Goal: Task Accomplishment & Management: Manage account settings

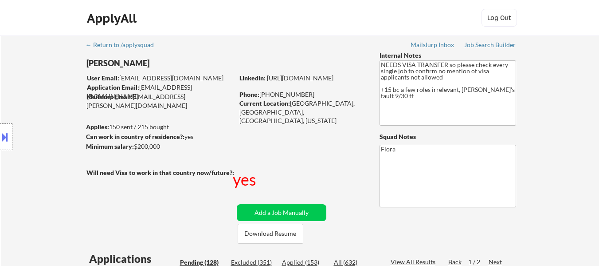
select select ""pending""
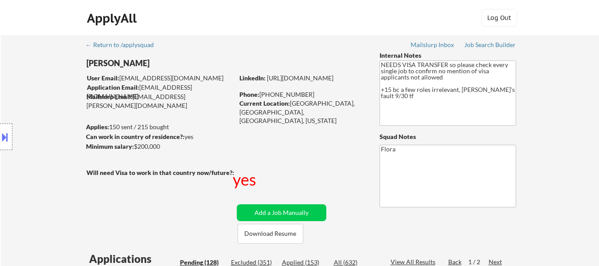
select select ""pending""
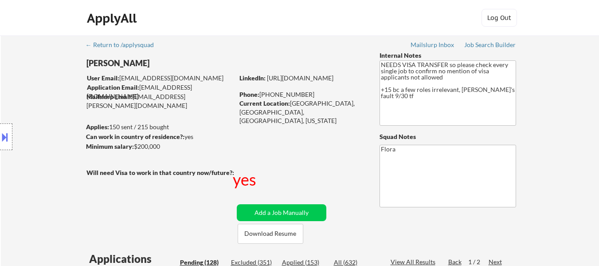
select select ""pending""
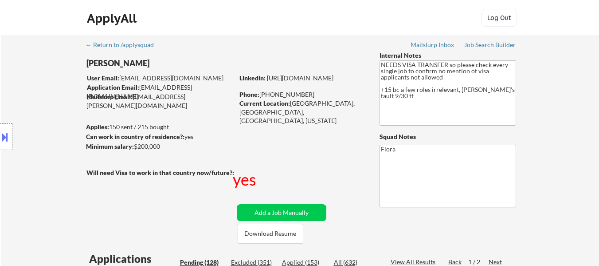
select select ""pending""
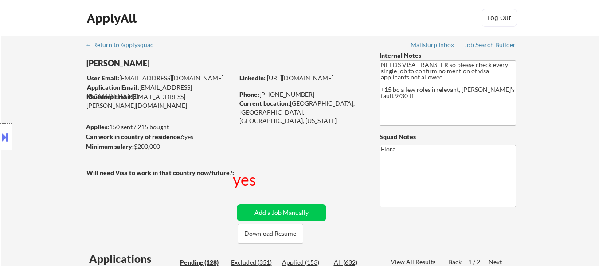
select select ""pending""
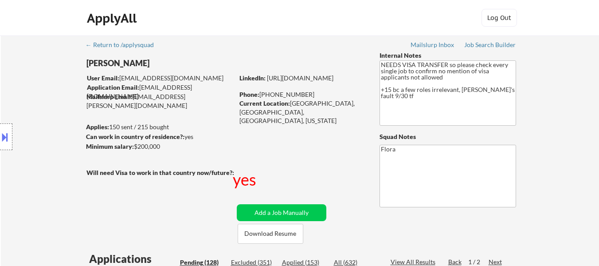
select select ""pending""
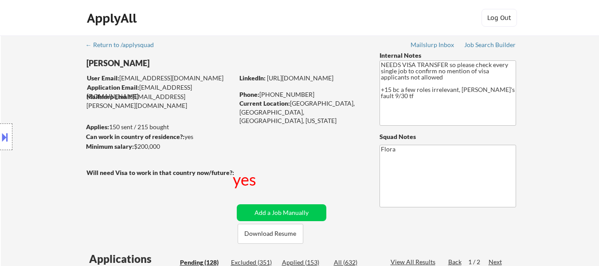
select select ""pending""
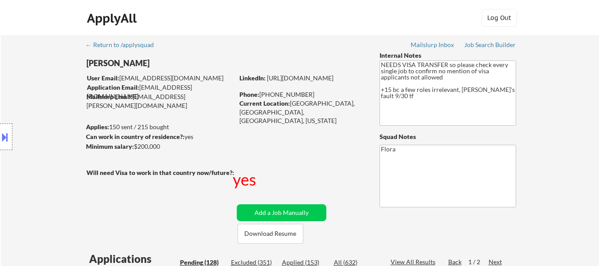
select select ""pending""
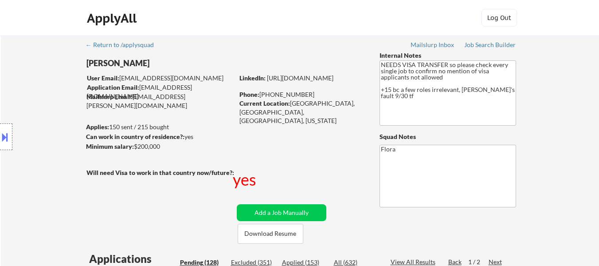
select select ""pending""
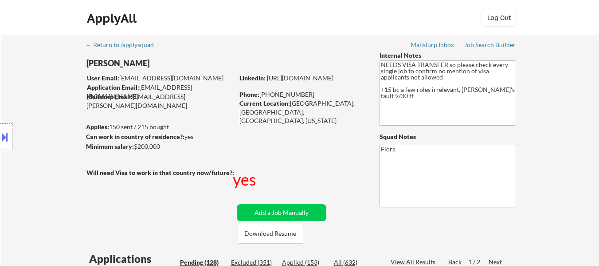
select select ""pending""
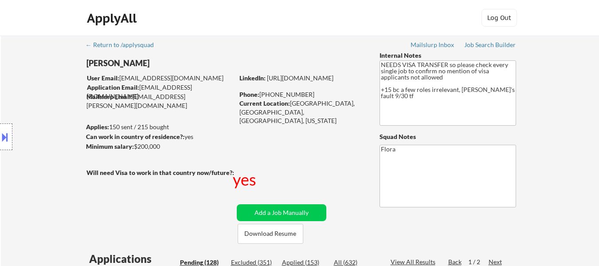
select select ""pending""
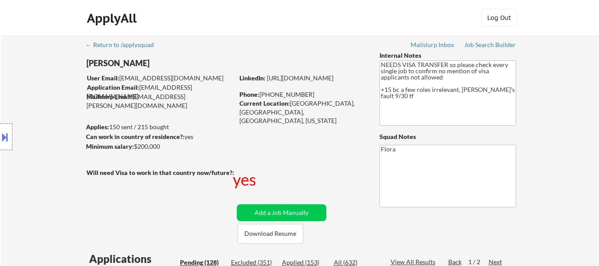
select select ""pending""
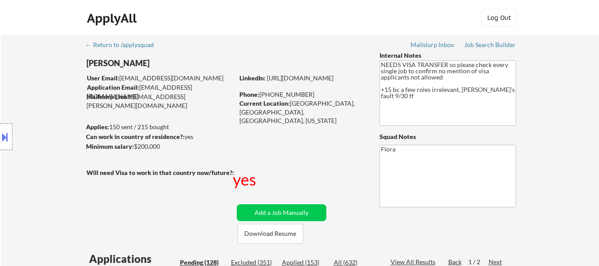
select select ""pending""
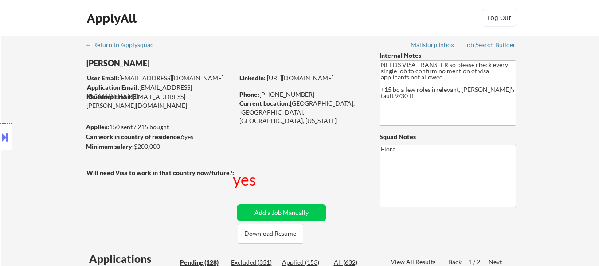
select select ""pending""
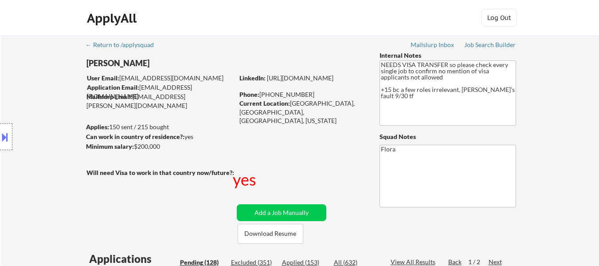
select select ""pending""
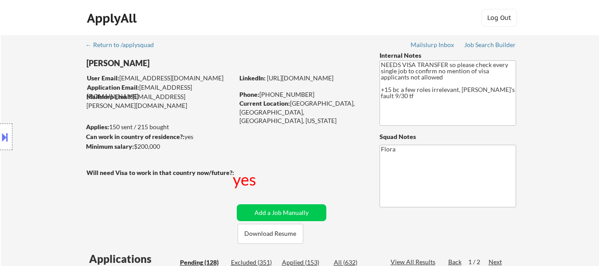
select select ""pending""
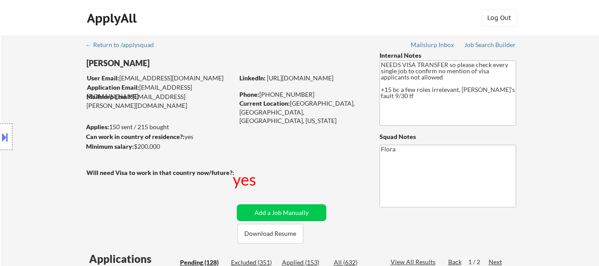
select select ""pending""
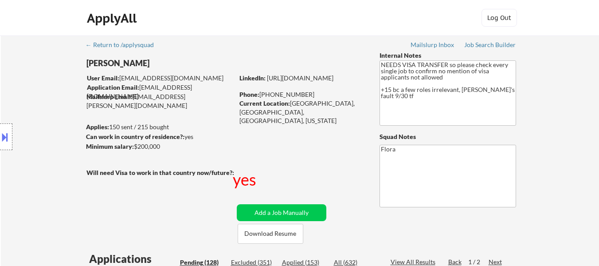
select select ""pending""
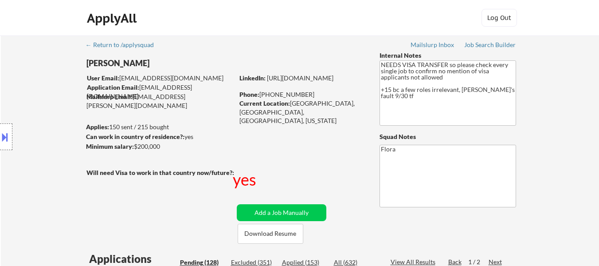
select select ""pending""
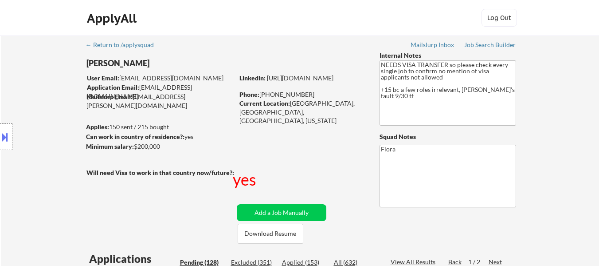
select select ""pending""
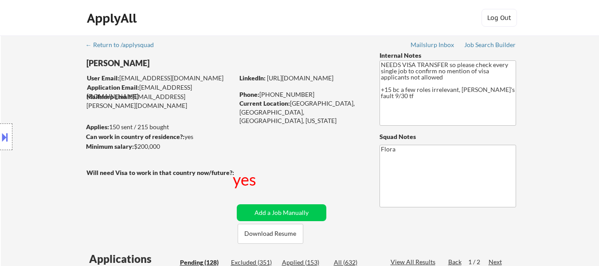
scroll to position [222, 0]
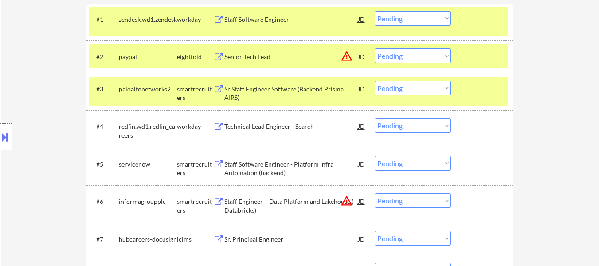
scroll to position [177, 0]
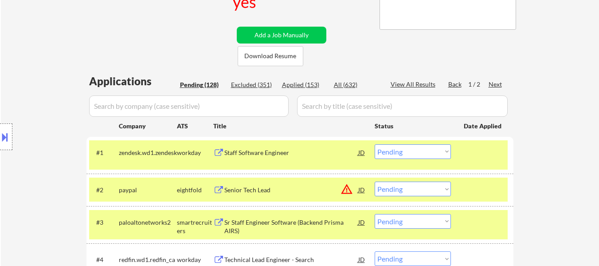
click at [482, 162] on div "#1 zendesk.wd1.zendesk workday Staff Software Engineer JD warning_amber Choose …" at bounding box center [298, 154] width 419 height 29
click at [484, 198] on div "#2 paypal eightfold Senior Tech Lead JD warning_amber Choose an option... Pendi…" at bounding box center [298, 189] width 419 height 24
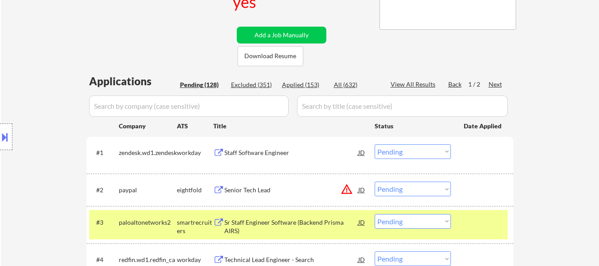
click at [468, 229] on div at bounding box center [483, 222] width 39 height 16
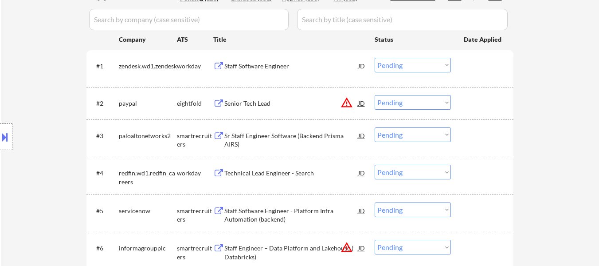
scroll to position [266, 0]
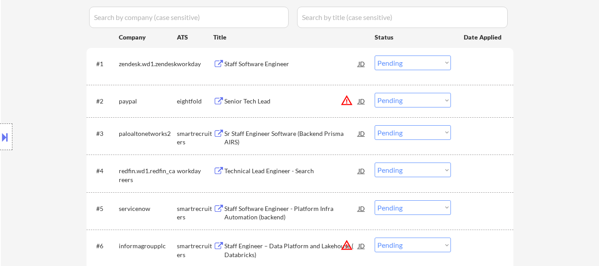
click at [242, 91] on div "#2 paypal eightfold Senior Tech Lead JD warning_amber Choose an option... Pendi…" at bounding box center [298, 101] width 419 height 24
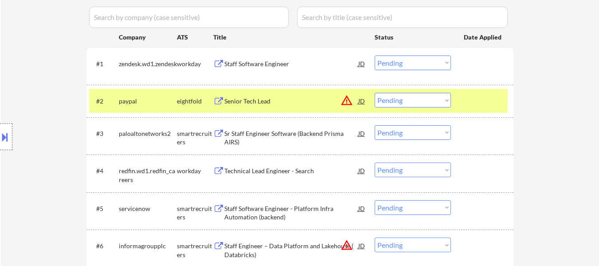
click at [259, 100] on div "Senior Tech Lead" at bounding box center [292, 101] width 134 height 9
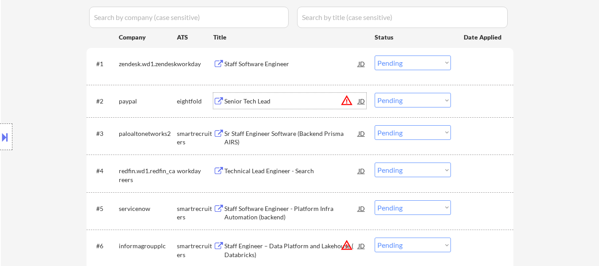
click at [402, 104] on select "Choose an option... Pending Applied Excluded (Questions) Excluded (Expired) Exc…" at bounding box center [413, 100] width 76 height 15
click at [375, 93] on select "Choose an option... Pending Applied Excluded (Questions) Excluded (Expired) Exc…" at bounding box center [413, 100] width 76 height 15
click at [259, 130] on div "Sr Staff Engineer Software (Backend Prisma AIRS)" at bounding box center [292, 137] width 134 height 17
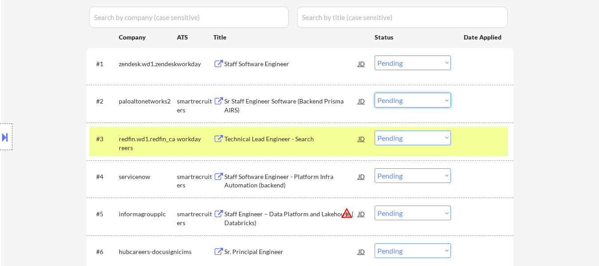
click at [390, 103] on select "Choose an option... Pending Applied Excluded (Questions) Excluded (Expired) Exc…" at bounding box center [413, 100] width 76 height 15
click at [375, 93] on select "Choose an option... Pending Applied Excluded (Questions) Excluded (Expired) Exc…" at bounding box center [413, 100] width 76 height 15
select select ""pending""
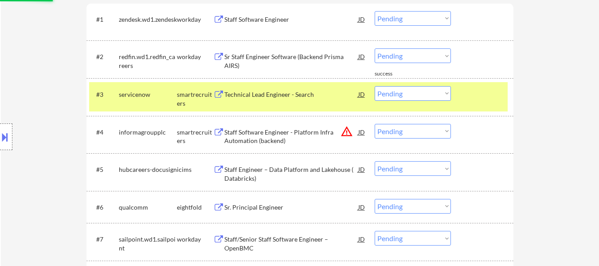
scroll to position [355, 0]
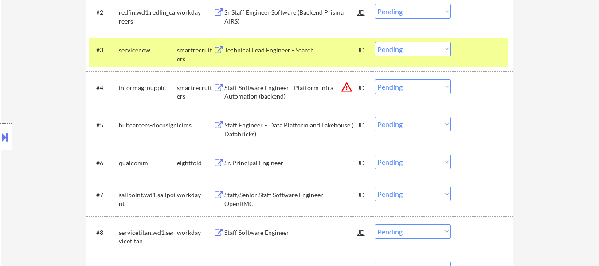
click at [270, 81] on div "Staff Software Engineer - Platform Infra Automation (backend)" at bounding box center [292, 89] width 134 height 21
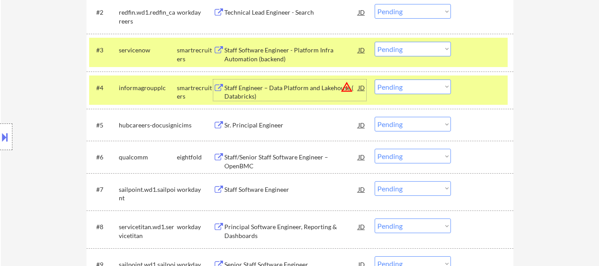
click at [401, 124] on select "Choose an option... Pending Applied Excluded (Questions) Excluded (Expired) Exc…" at bounding box center [413, 124] width 76 height 15
click at [375, 117] on select "Choose an option... Pending Applied Excluded (Questions) Excluded (Expired) Exc…" at bounding box center [413, 124] width 76 height 15
click at [280, 157] on div "Staff/Senior Staff Software Engineer – OpenBMC" at bounding box center [292, 161] width 134 height 17
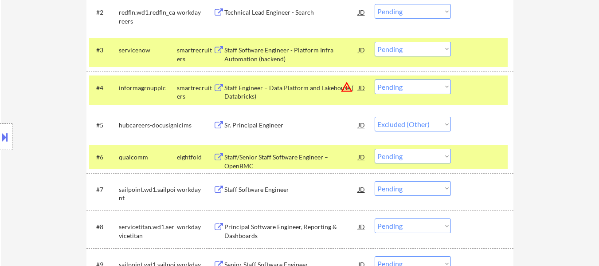
select select ""pending""
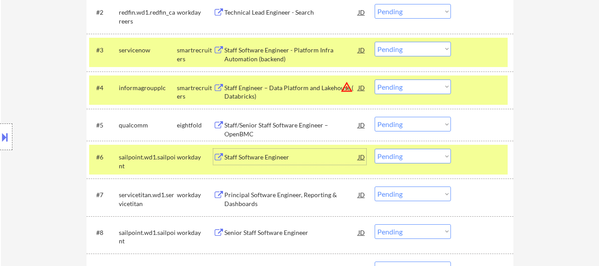
click at [308, 87] on div "Staff Engineer – Data Platform and Lakehouse ( Databricks)" at bounding box center [292, 91] width 134 height 17
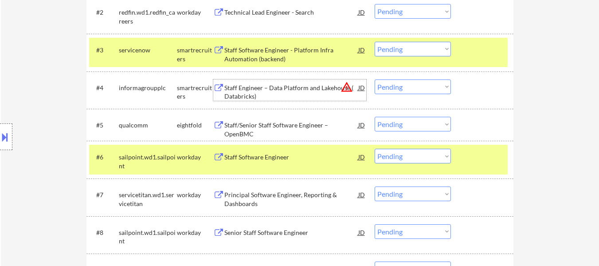
click at [249, 92] on div "Staff Engineer – Data Platform and Lakehouse ( Databricks)" at bounding box center [292, 91] width 134 height 17
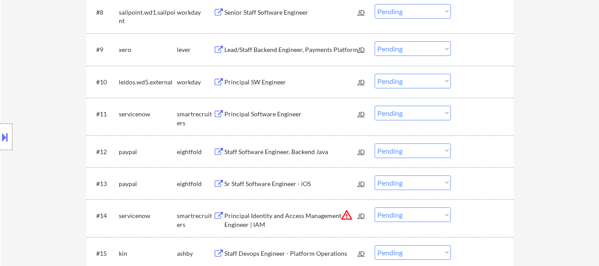
scroll to position [577, 0]
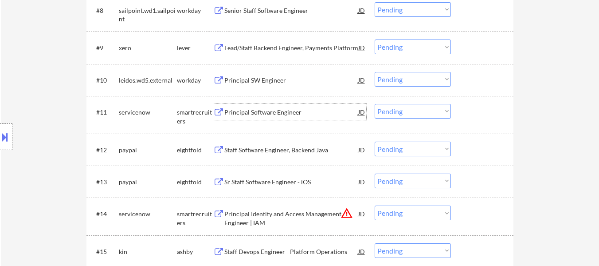
click at [287, 109] on div "Principal Software Engineer" at bounding box center [292, 112] width 134 height 9
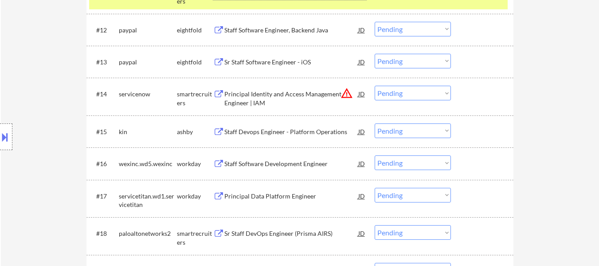
scroll to position [710, 0]
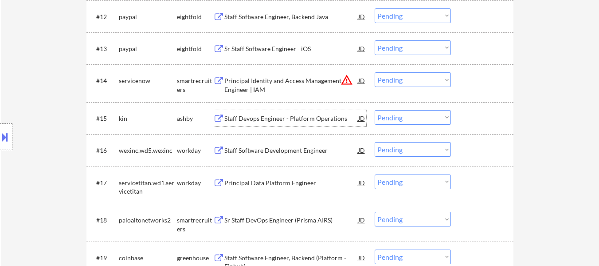
click at [299, 114] on div "Staff Devops Engineer - Platform Operations" at bounding box center [292, 118] width 134 height 9
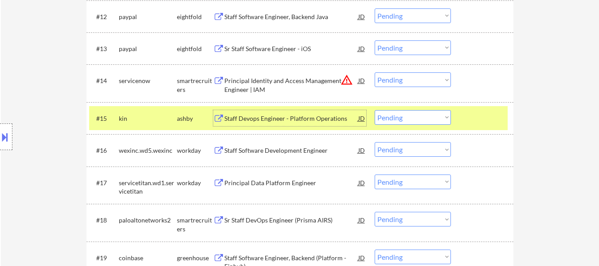
drag, startPoint x: 438, startPoint y: 256, endPoint x: 443, endPoint y: 252, distance: 6.3
click at [438, 256] on select "Choose an option... Pending Applied Excluded (Questions) Excluded (Expired) Exc…" at bounding box center [413, 256] width 76 height 15
click at [375, 249] on select "Choose an option... Pending Applied Excluded (Questions) Excluded (Expired) Exc…" at bounding box center [413, 256] width 76 height 15
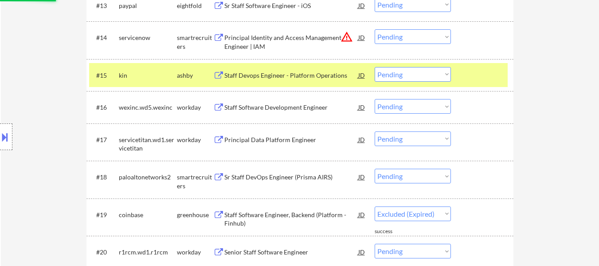
scroll to position [754, 0]
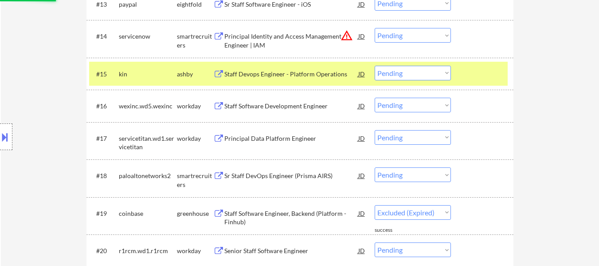
select select ""pending""
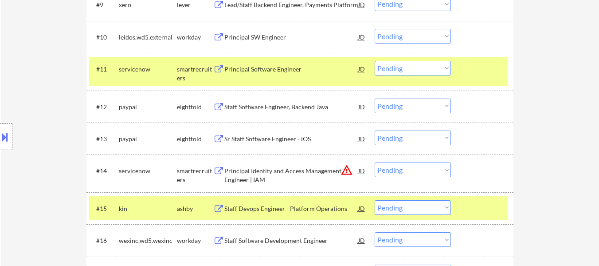
scroll to position [577, 0]
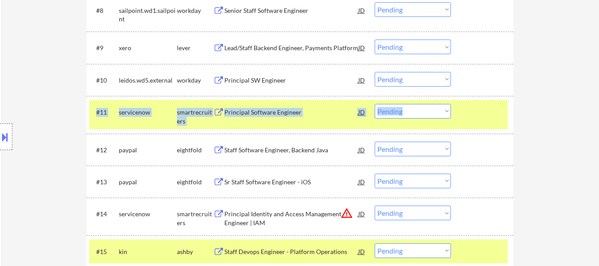
click at [484, 128] on div "#11 servicenow smartrecruiters Principal Software Engineer JD Choose an option.…" at bounding box center [300, 115] width 427 height 38
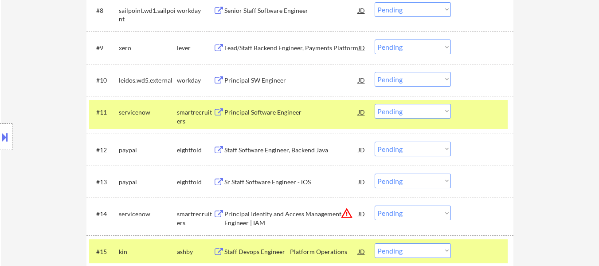
click at [481, 116] on div at bounding box center [483, 112] width 39 height 16
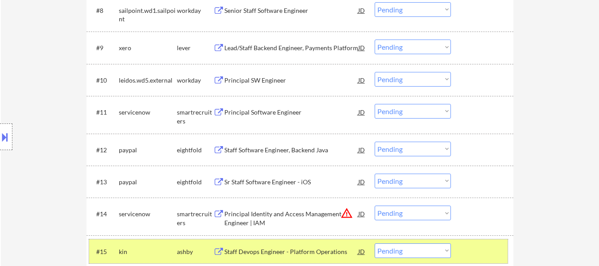
click at [495, 246] on div at bounding box center [483, 251] width 39 height 16
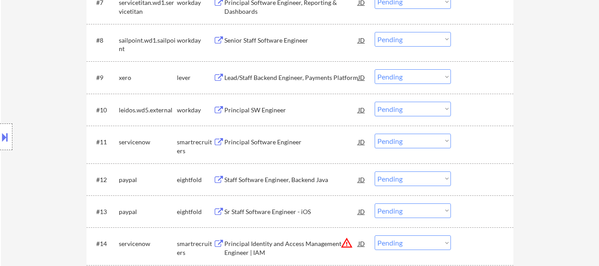
scroll to position [532, 0]
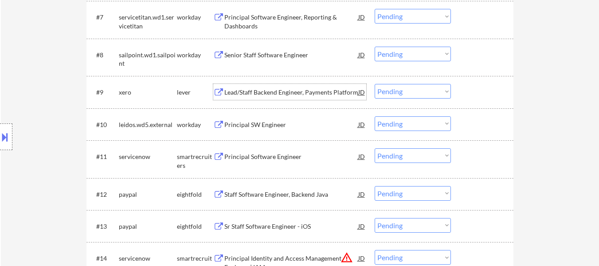
click at [288, 95] on div "Lead/Staff Backend Engineer, Payments Platform" at bounding box center [292, 92] width 134 height 9
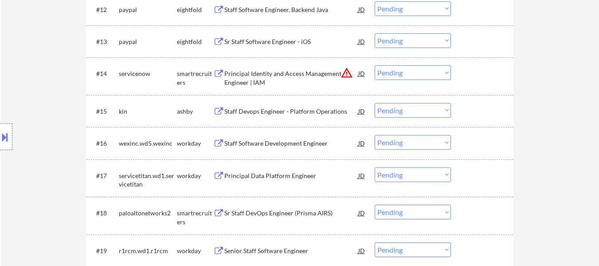
scroll to position [799, 0]
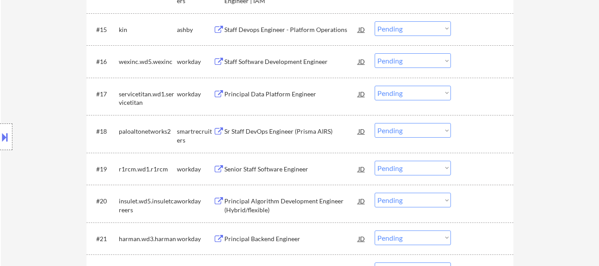
click at [428, 27] on select "Choose an option... Pending Applied Excluded (Questions) Excluded (Expired) Exc…" at bounding box center [413, 28] width 76 height 15
click at [375, 21] on select "Choose an option... Pending Applied Excluded (Questions) Excluded (Expired) Exc…" at bounding box center [413, 28] width 76 height 15
select select ""pending""
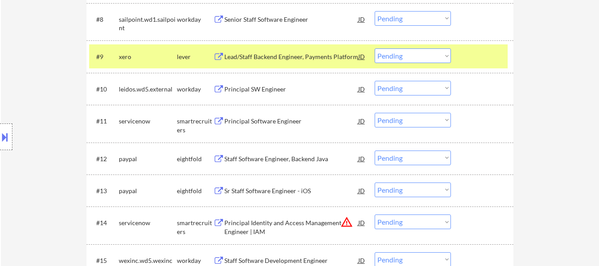
scroll to position [532, 0]
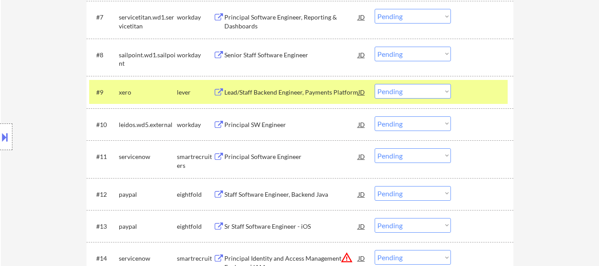
click at [256, 187] on div "Staff Software Engineer, Backend Java" at bounding box center [292, 194] width 134 height 16
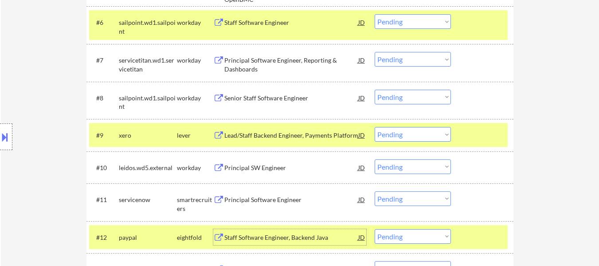
scroll to position [488, 0]
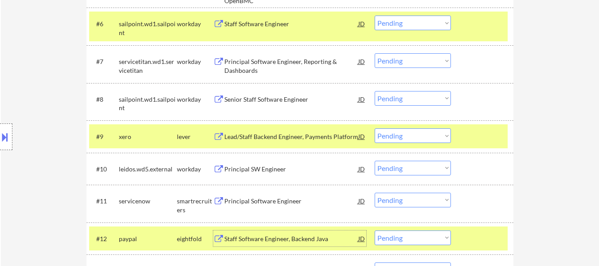
click at [487, 237] on div at bounding box center [483, 238] width 39 height 16
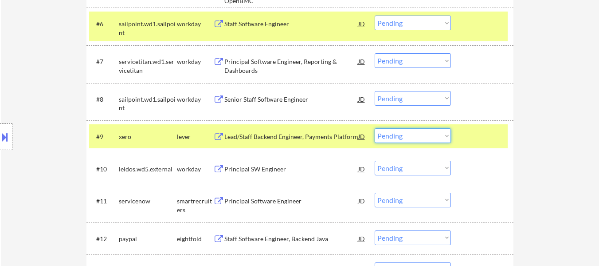
click at [429, 134] on select "Choose an option... Pending Applied Excluded (Questions) Excluded (Expired) Exc…" at bounding box center [413, 135] width 76 height 15
click at [375, 128] on select "Choose an option... Pending Applied Excluded (Questions) Excluded (Expired) Exc…" at bounding box center [413, 135] width 76 height 15
select select ""pending""
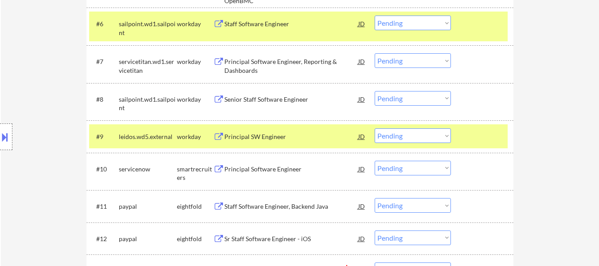
select select ""pending""
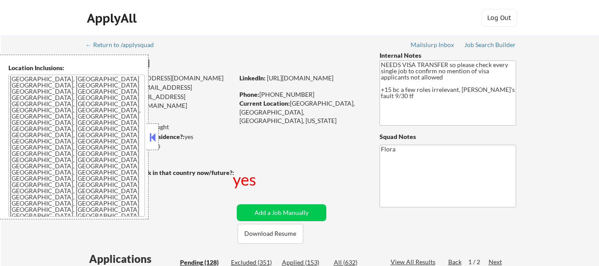
select select ""pending""
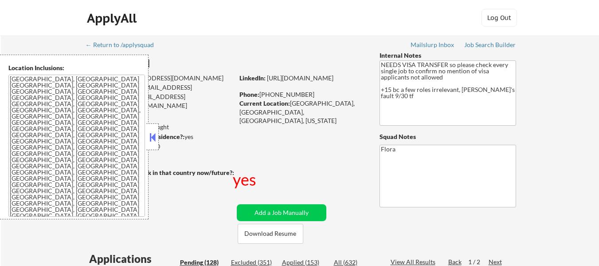
select select ""pending""
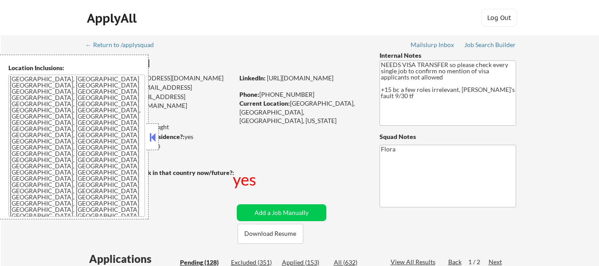
select select ""pending""
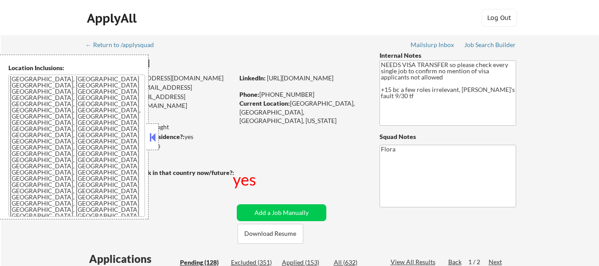
select select ""pending""
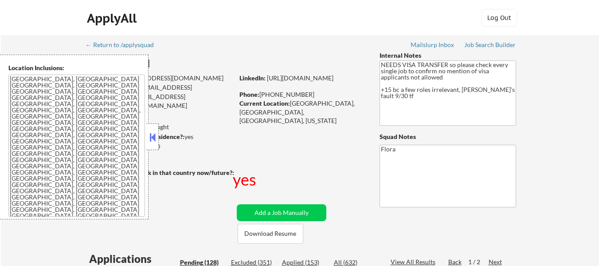
select select ""pending""
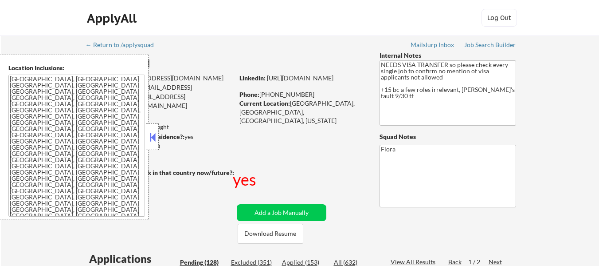
select select ""pending""
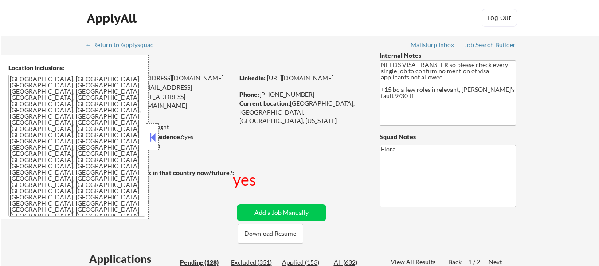
select select ""pending""
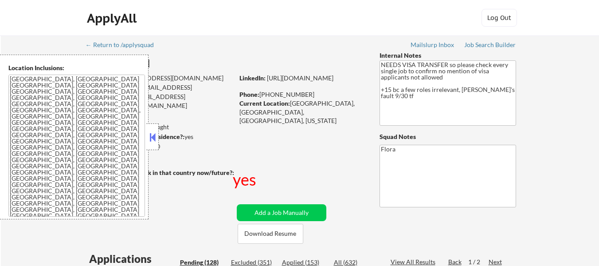
select select ""pending""
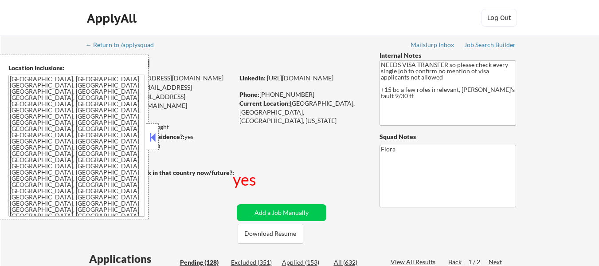
select select ""pending""
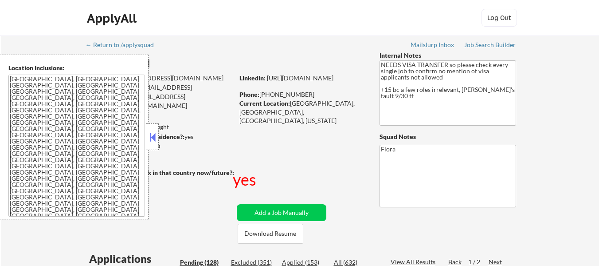
select select ""pending""
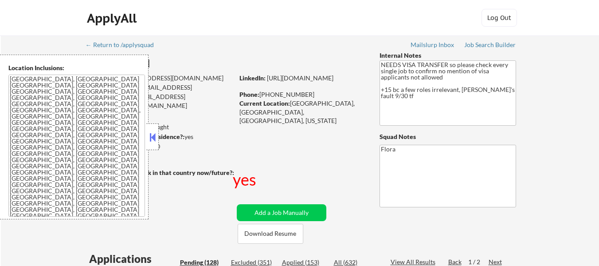
select select ""pending""
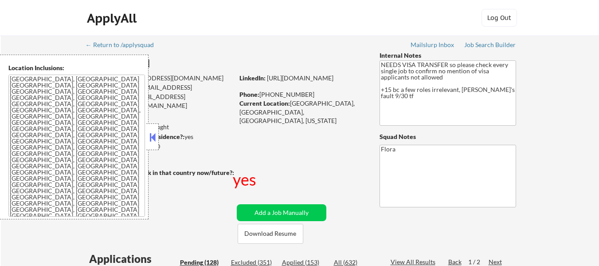
select select ""pending""
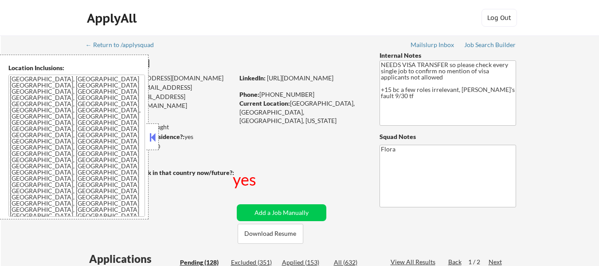
select select ""pending""
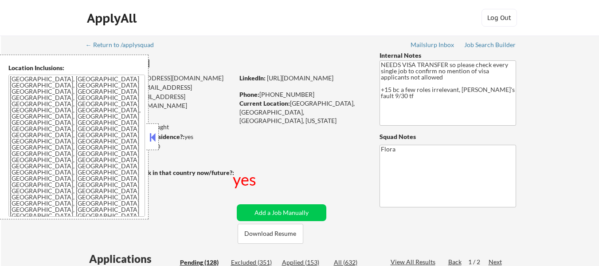
select select ""pending""
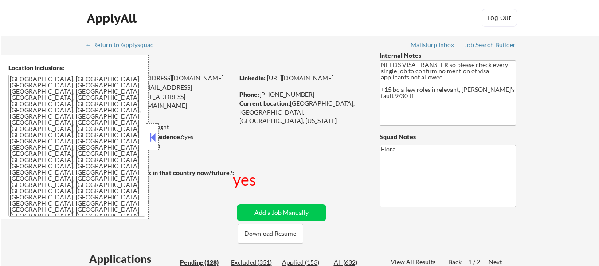
select select ""pending""
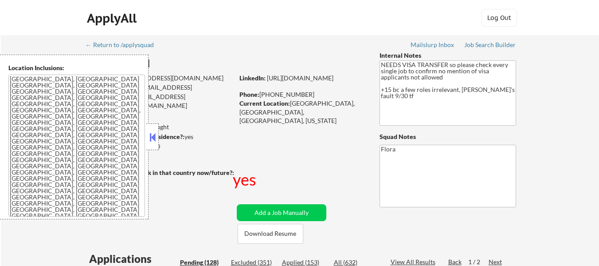
select select ""pending""
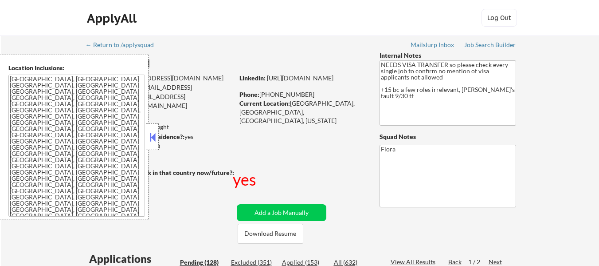
select select ""pending""
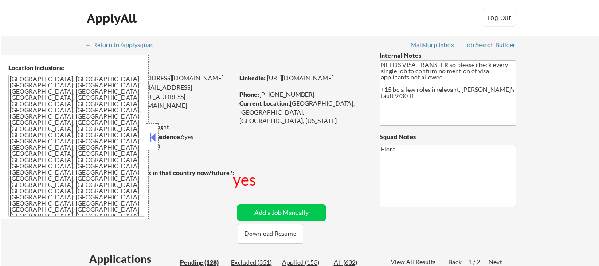
select select ""pending""
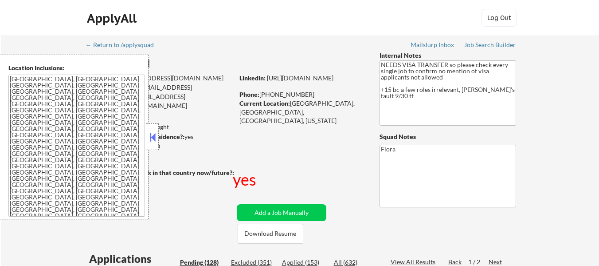
select select ""pending""
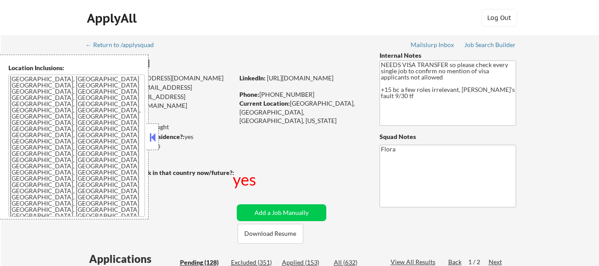
select select ""pending""
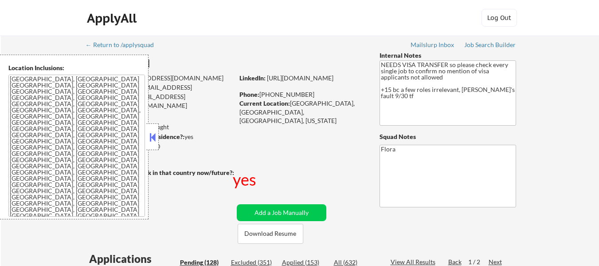
scroll to position [44, 0]
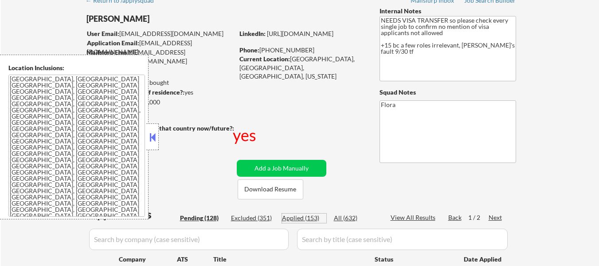
click at [300, 219] on div "Applied (153)" at bounding box center [304, 217] width 44 height 9
select select ""applied""
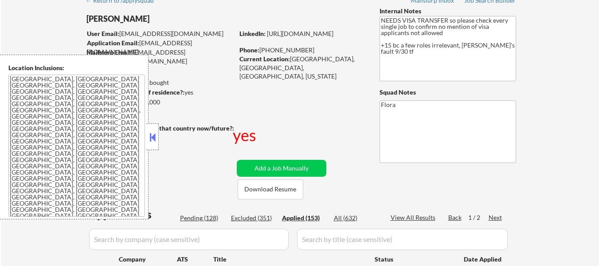
select select ""applied""
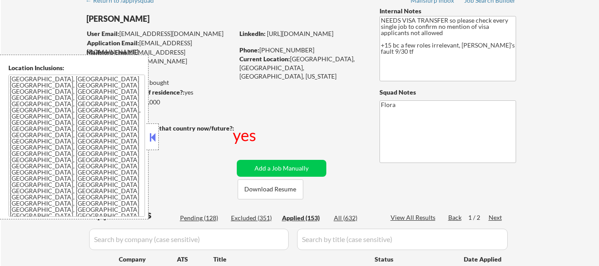
select select ""applied""
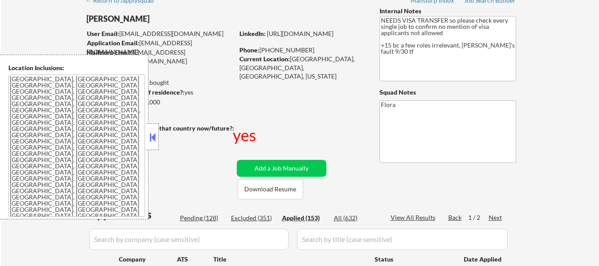
select select ""applied""
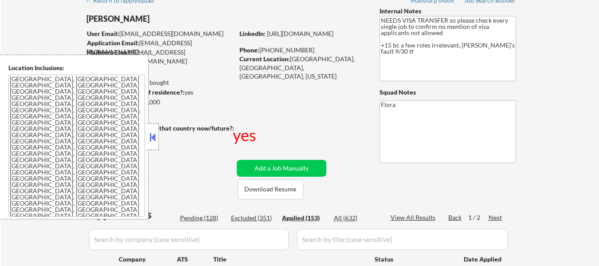
select select ""applied""
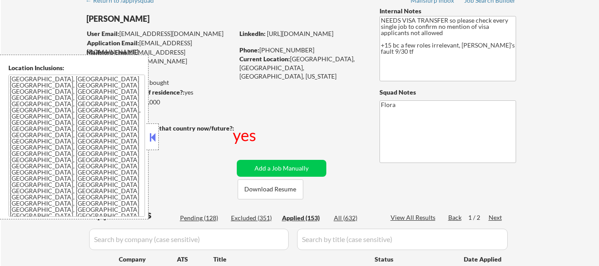
select select ""applied""
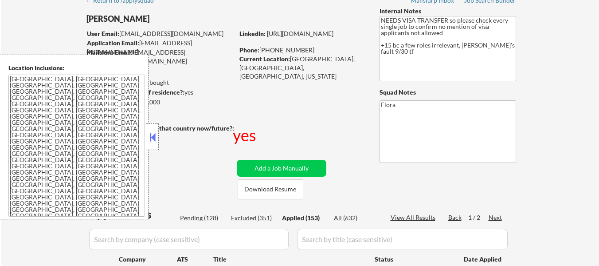
select select ""applied""
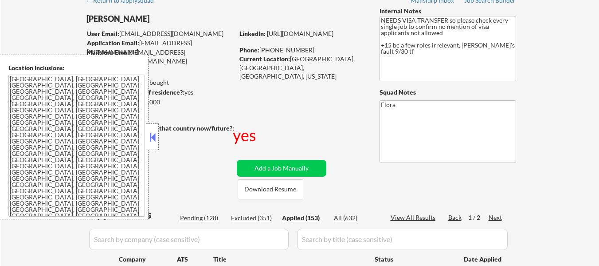
select select ""applied""
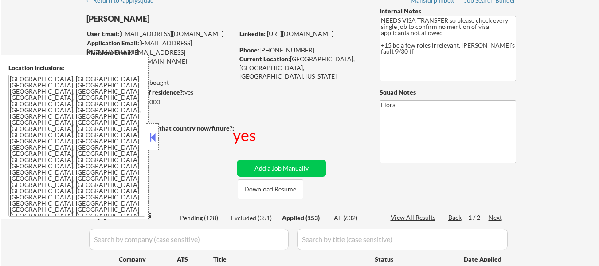
select select ""applied""
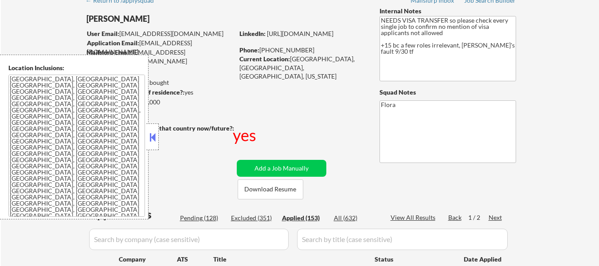
select select ""applied""
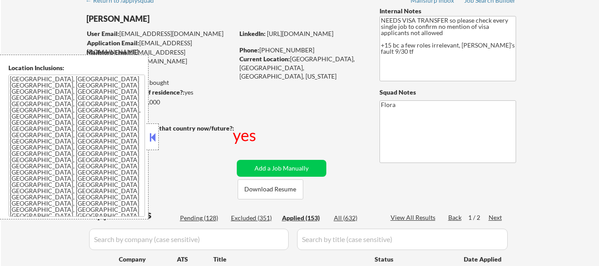
select select ""applied""
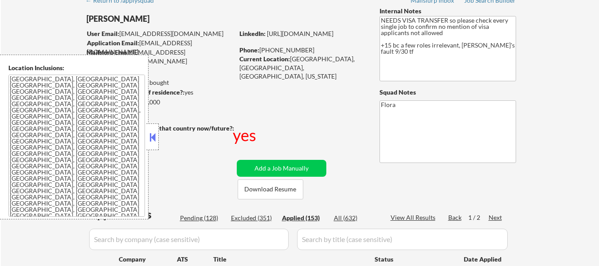
select select ""applied""
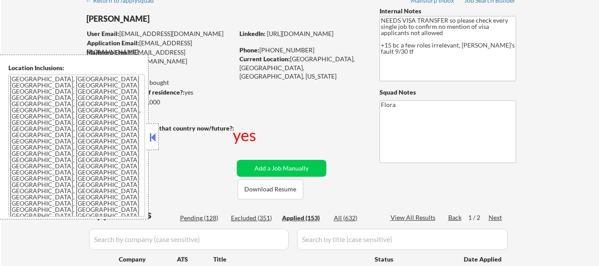
select select ""applied""
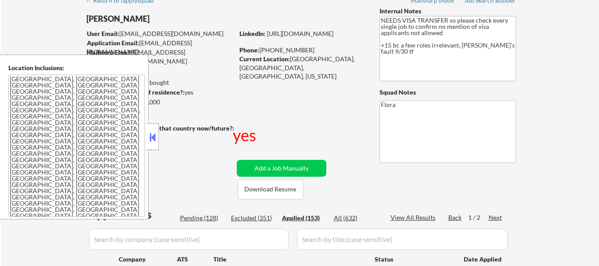
select select ""applied""
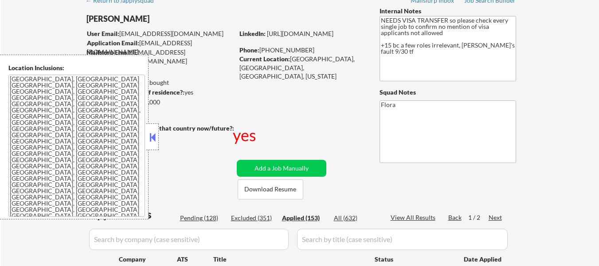
select select ""applied""
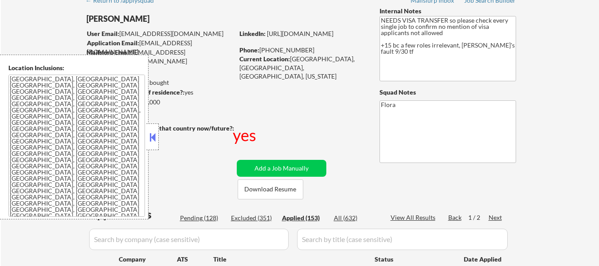
select select ""applied""
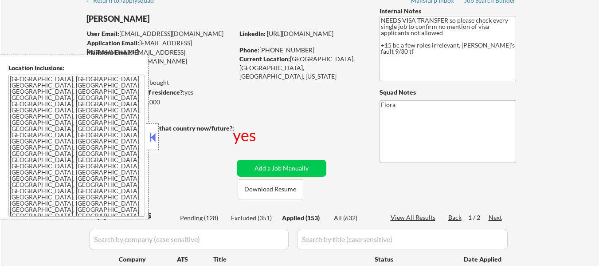
select select ""applied""
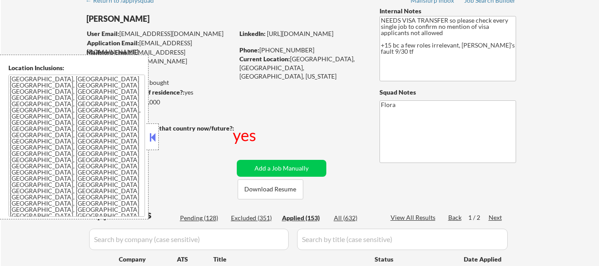
select select ""applied""
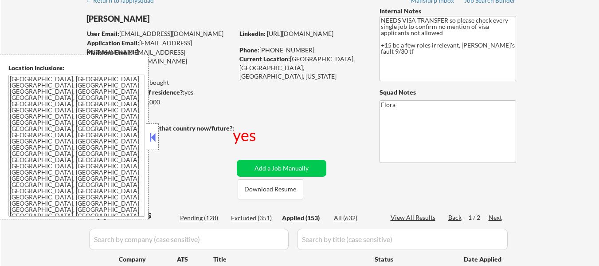
select select ""applied""
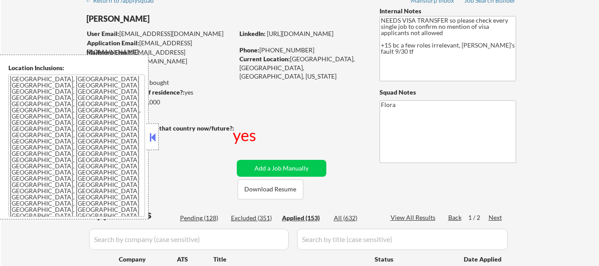
select select ""applied""
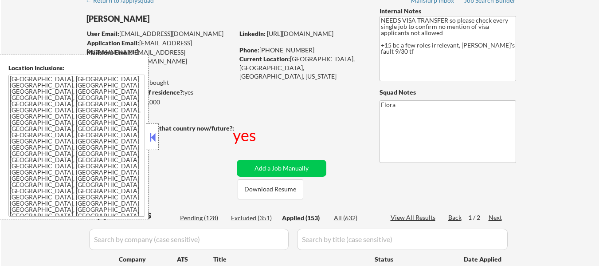
select select ""applied""
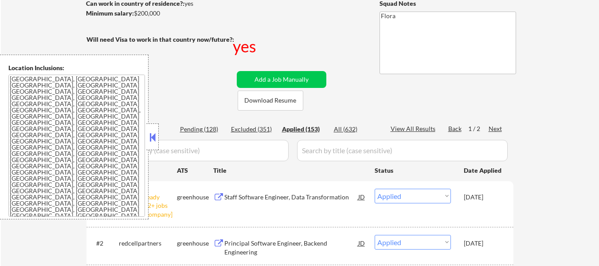
click at [155, 140] on button at bounding box center [153, 136] width 10 height 13
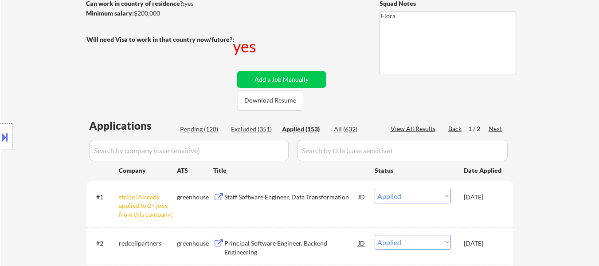
scroll to position [177, 0]
